Goal: Task Accomplishment & Management: Complete application form

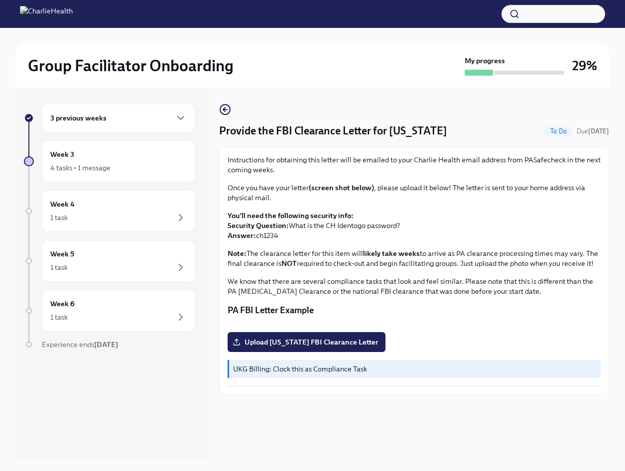
click at [85, 124] on div "3 previous weeks" at bounding box center [118, 118] width 153 height 29
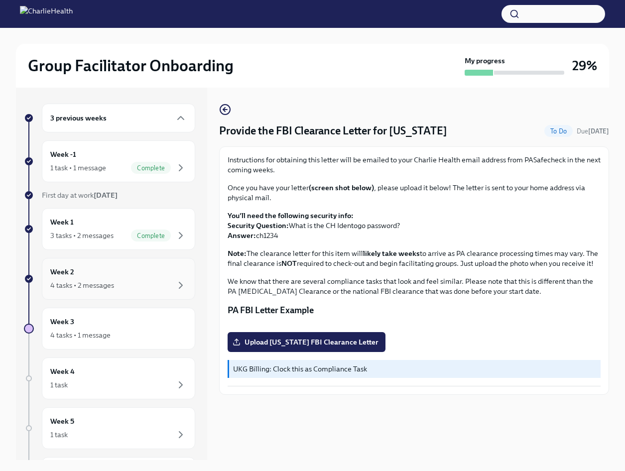
click at [107, 277] on div "Week 2 4 tasks • 2 messages" at bounding box center [118, 279] width 137 height 25
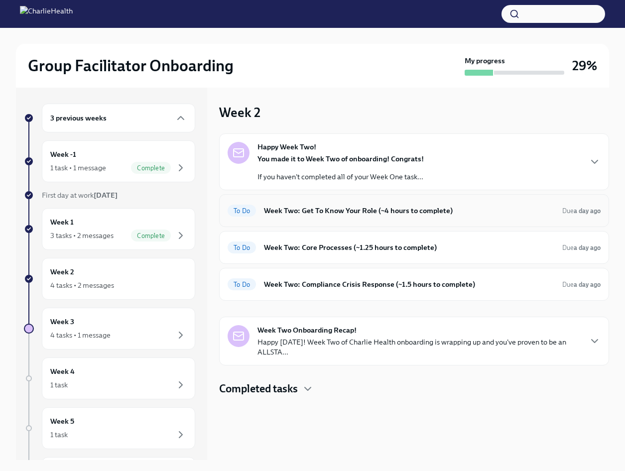
click at [370, 216] on div "To Do Week Two: Get To Know Your Role (~4 hours to complete) Due a day ago" at bounding box center [414, 211] width 373 height 16
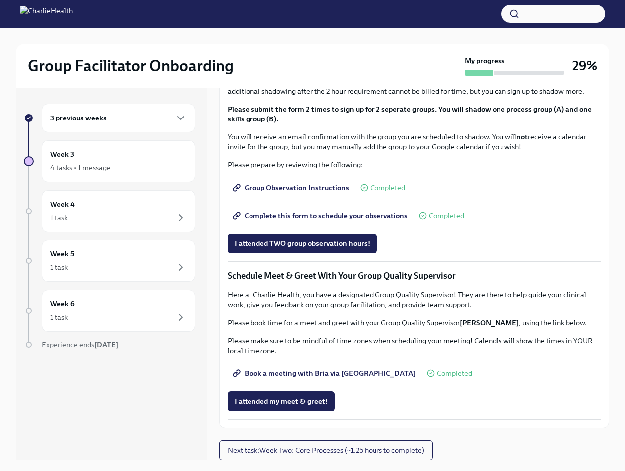
scroll to position [701, 0]
click at [279, 249] on span "I attended TWO group observation hours!" at bounding box center [303, 244] width 136 height 10
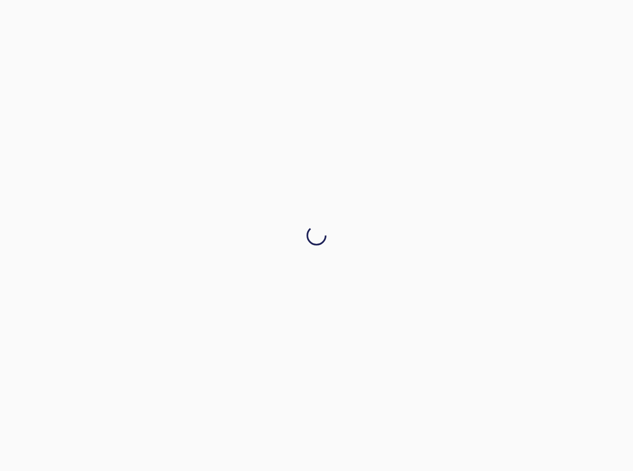
click at [606, 344] on div at bounding box center [316, 235] width 633 height 471
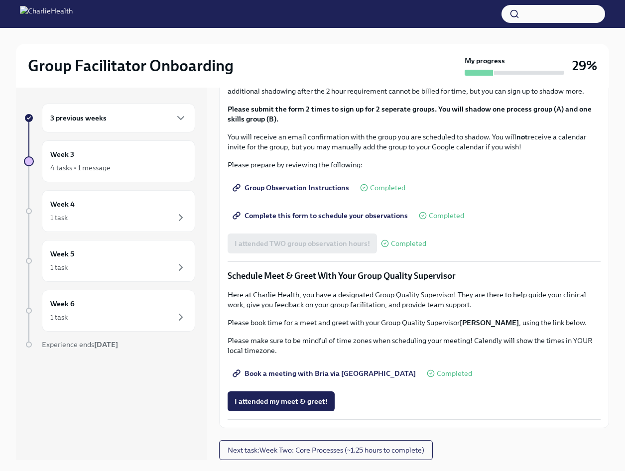
scroll to position [796, 0]
click at [329, 453] on span "Next task : Week Two: Core Processes (~1.25 hours to complete)" at bounding box center [326, 450] width 197 height 10
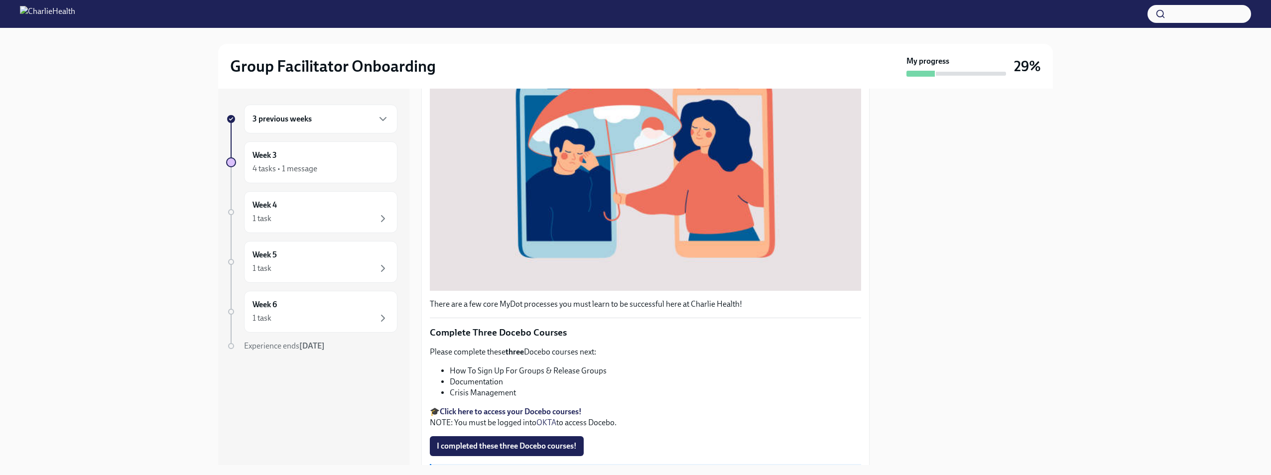
scroll to position [222, 0]
click at [482, 407] on strong "Click here to access your Docebo courses!" at bounding box center [511, 410] width 142 height 9
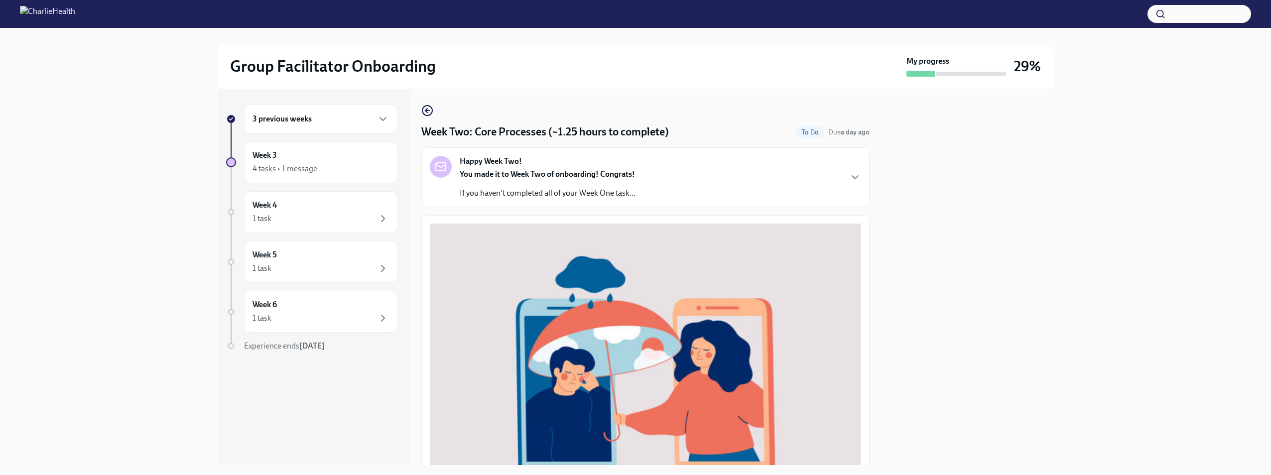
scroll to position [314, 0]
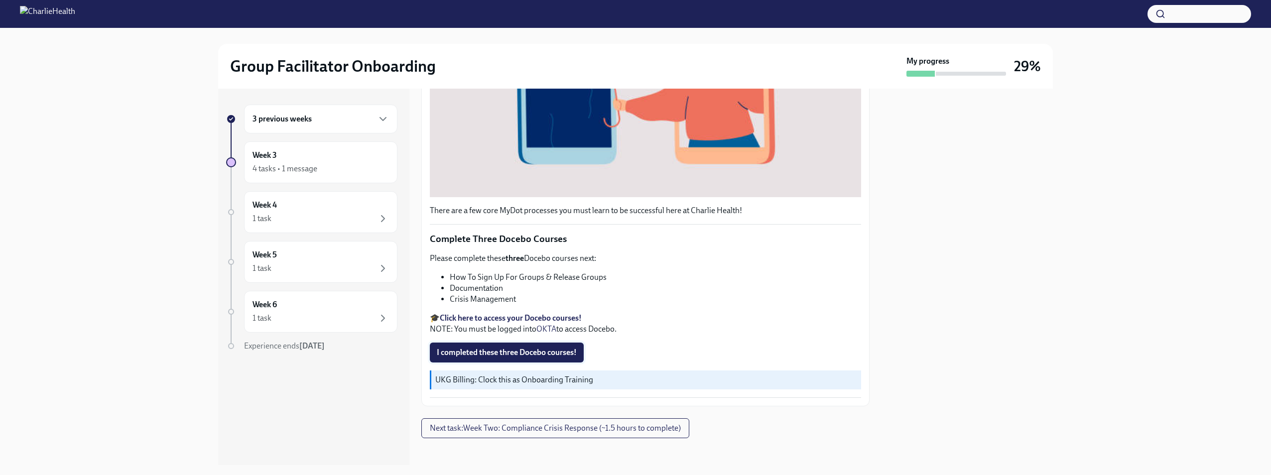
click at [516, 348] on span "I completed these three Docebo courses!" at bounding box center [507, 353] width 140 height 10
click at [632, 292] on div "There are a few core MyDot processes you must learn to be successful here at Ch…" at bounding box center [645, 154] width 448 height 506
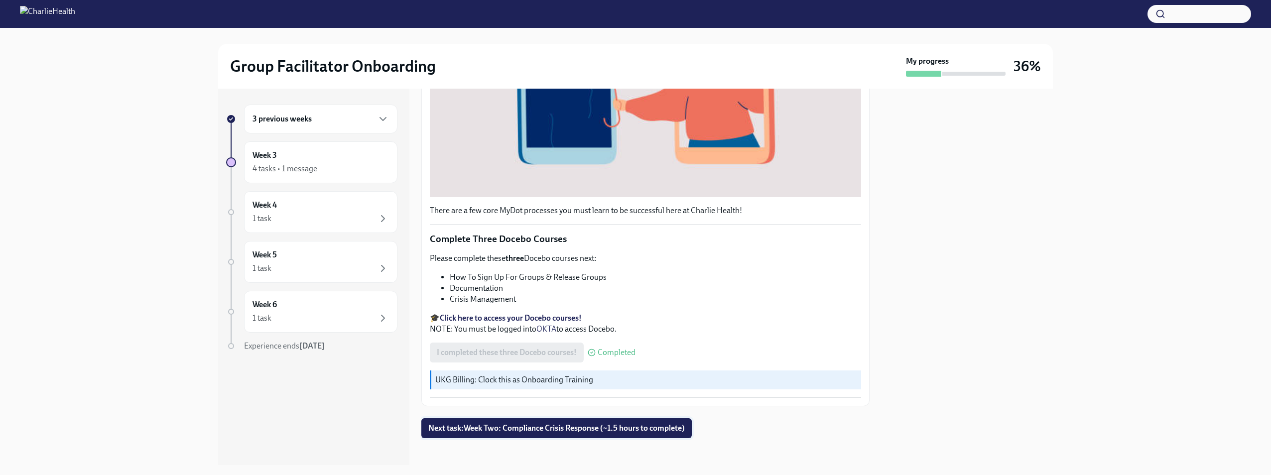
click at [550, 433] on button "Next task : Week Two: Compliance Crisis Response (~1.5 hours to complete)" at bounding box center [556, 428] width 271 height 20
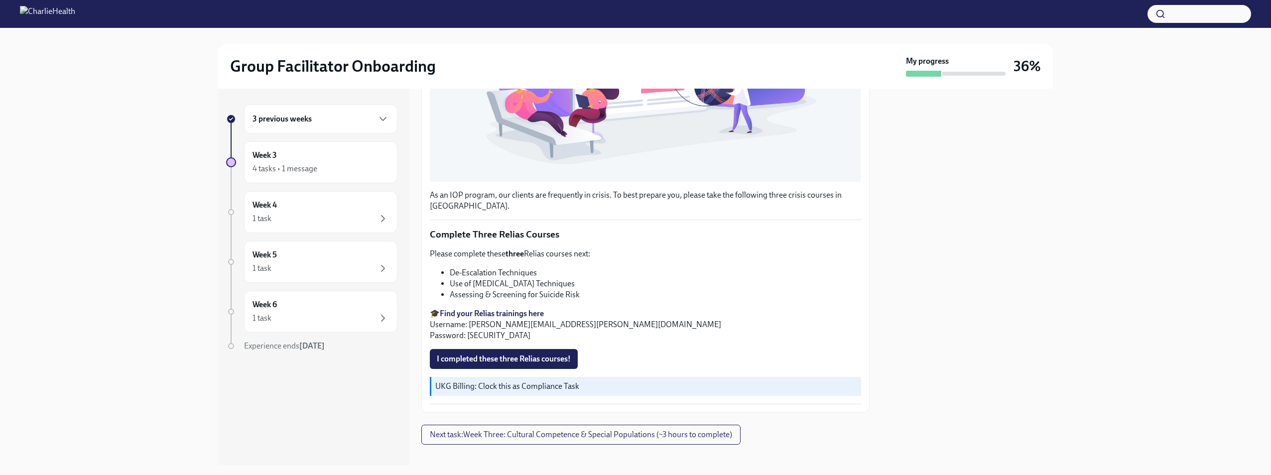
scroll to position [308, 0]
